Goal: Task Accomplishment & Management: Manage account settings

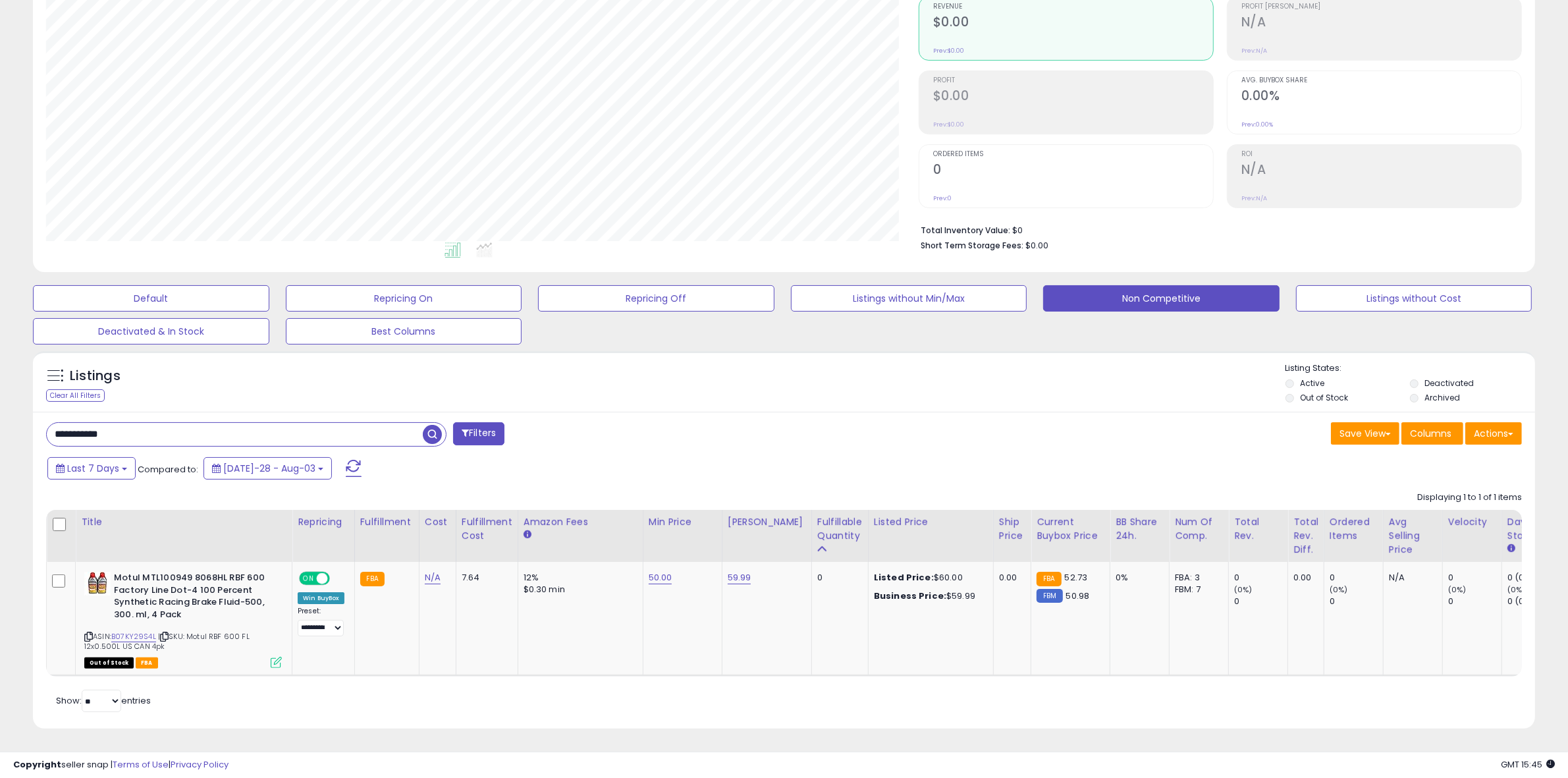
scroll to position [270, 872]
click at [655, 579] on td "50.00" at bounding box center [681, 618] width 79 height 114
click at [658, 571] on link "50.00" at bounding box center [660, 578] width 24 height 13
drag, startPoint x: 642, startPoint y: 534, endPoint x: 512, endPoint y: 531, distance: 130.0
click at [512, 531] on table "Title Repricing" at bounding box center [985, 593] width 1879 height 166
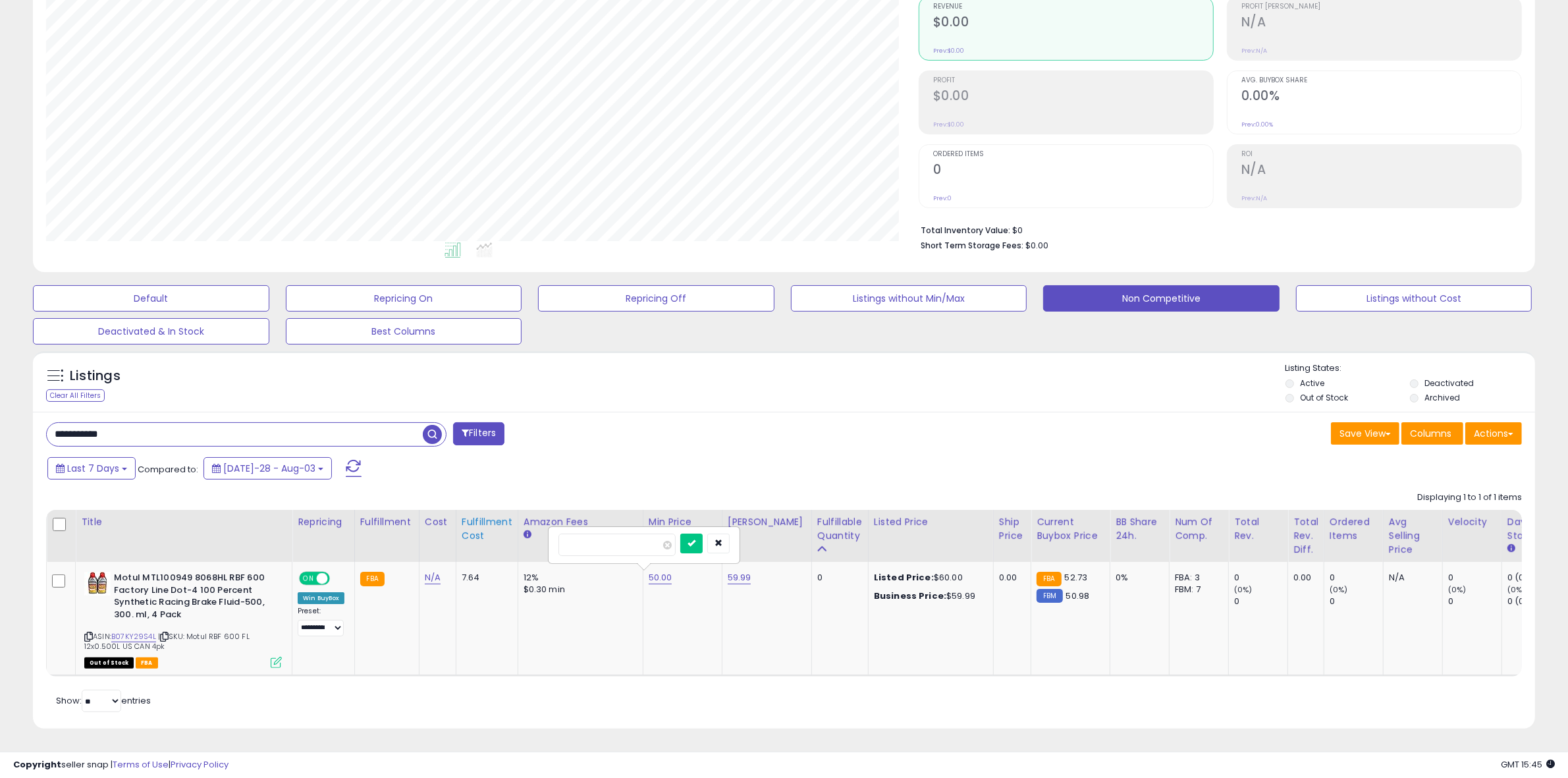
type input "*****"
click button "submit" at bounding box center [691, 544] width 22 height 20
click at [728, 571] on link "59.99" at bounding box center [740, 578] width 24 height 13
click at [774, 539] on icon "submit" at bounding box center [770, 543] width 8 height 8
click at [774, 596] on td "59.99" at bounding box center [766, 618] width 90 height 114
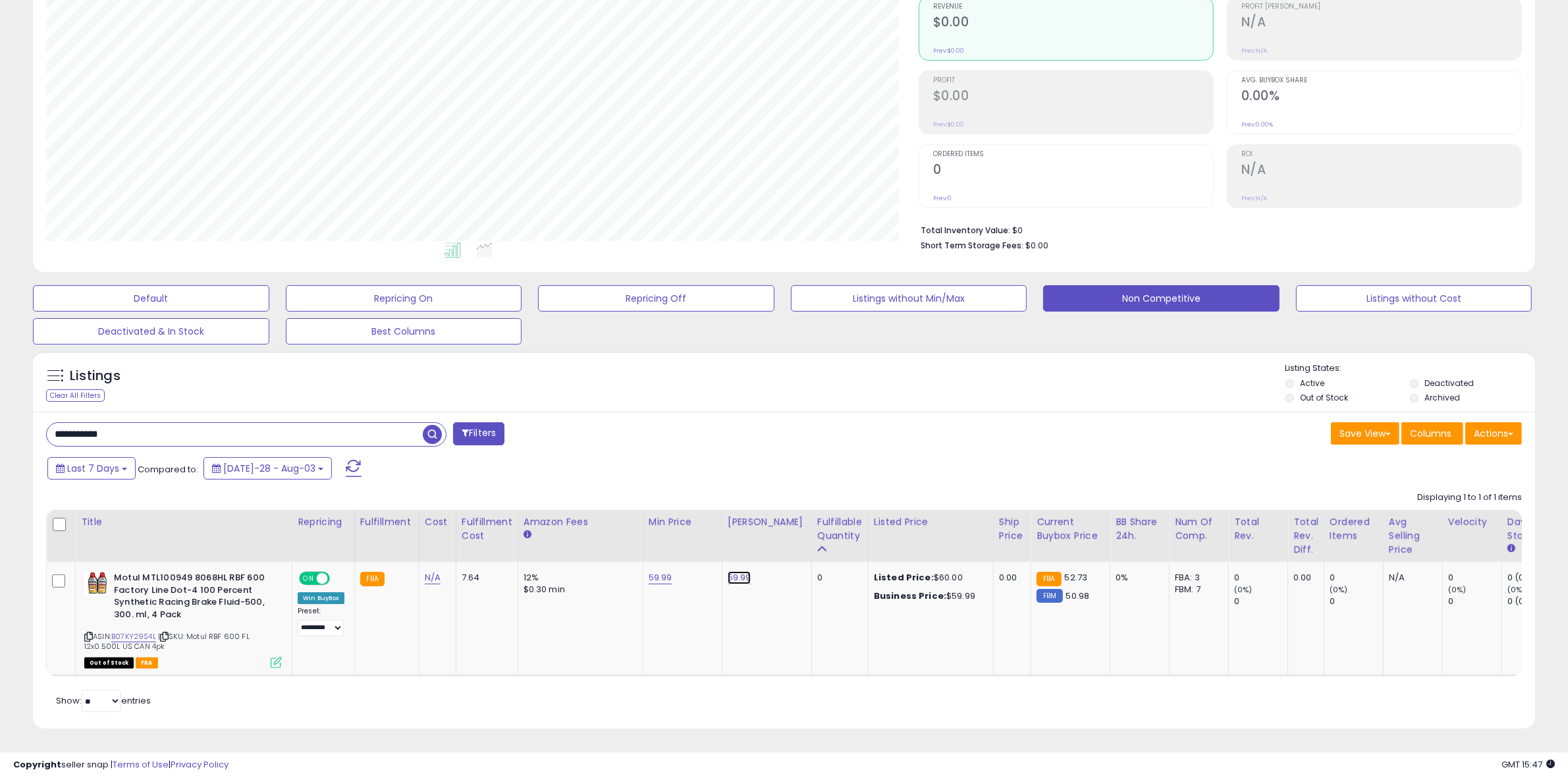
click at [737, 571] on link "59.99" at bounding box center [740, 578] width 24 height 13
drag, startPoint x: 715, startPoint y: 529, endPoint x: 590, endPoint y: 540, distance: 125.5
click at [604, 538] on table "Title Repricing" at bounding box center [985, 593] width 1879 height 166
type input "*****"
click button "submit" at bounding box center [770, 544] width 22 height 20
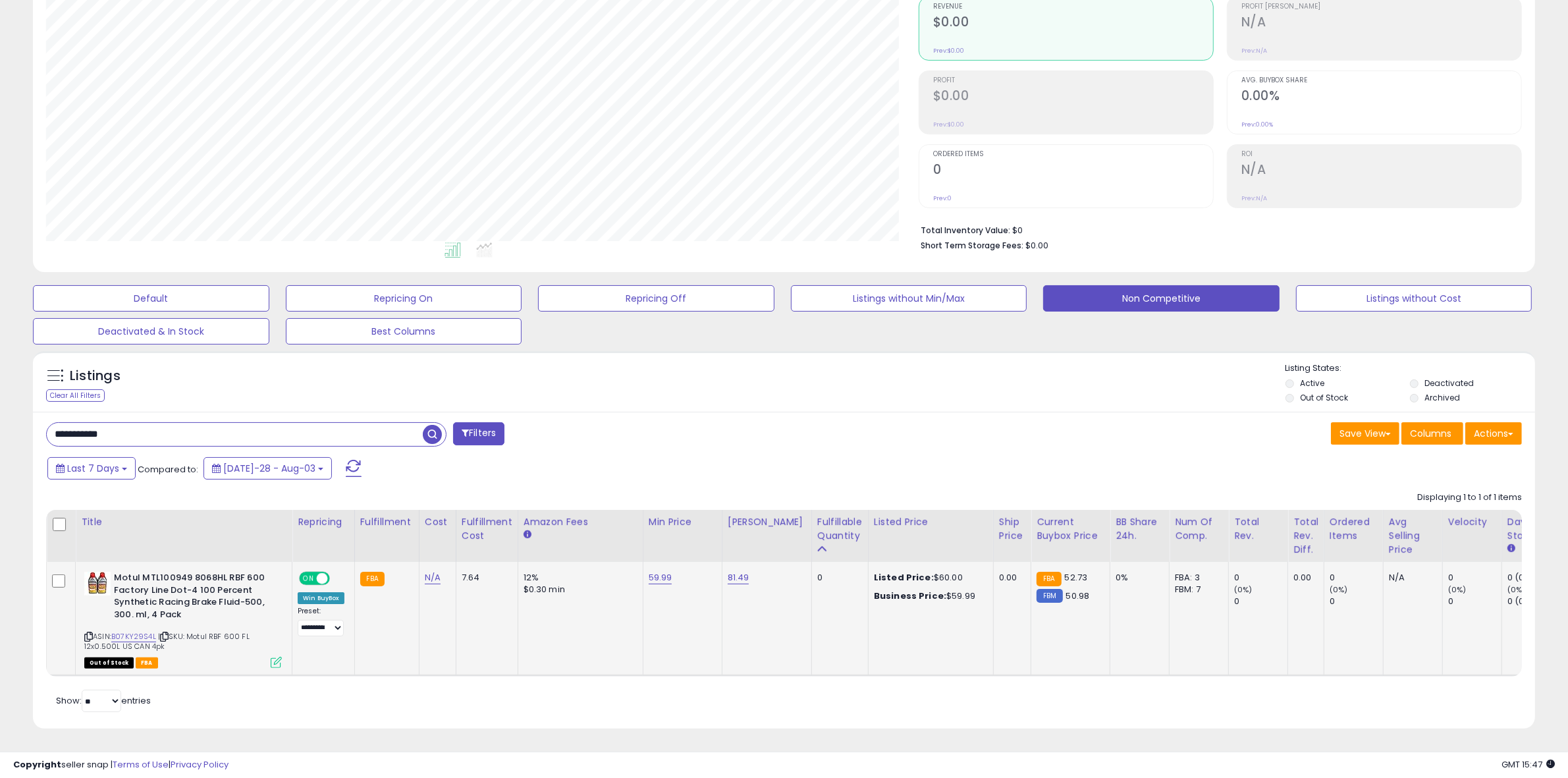
click at [693, 472] on div "Last 7 Days Compared to: [DATE]-28 - Aug-03" at bounding box center [597, 470] width 1107 height 30
